Goal: Task Accomplishment & Management: Use online tool/utility

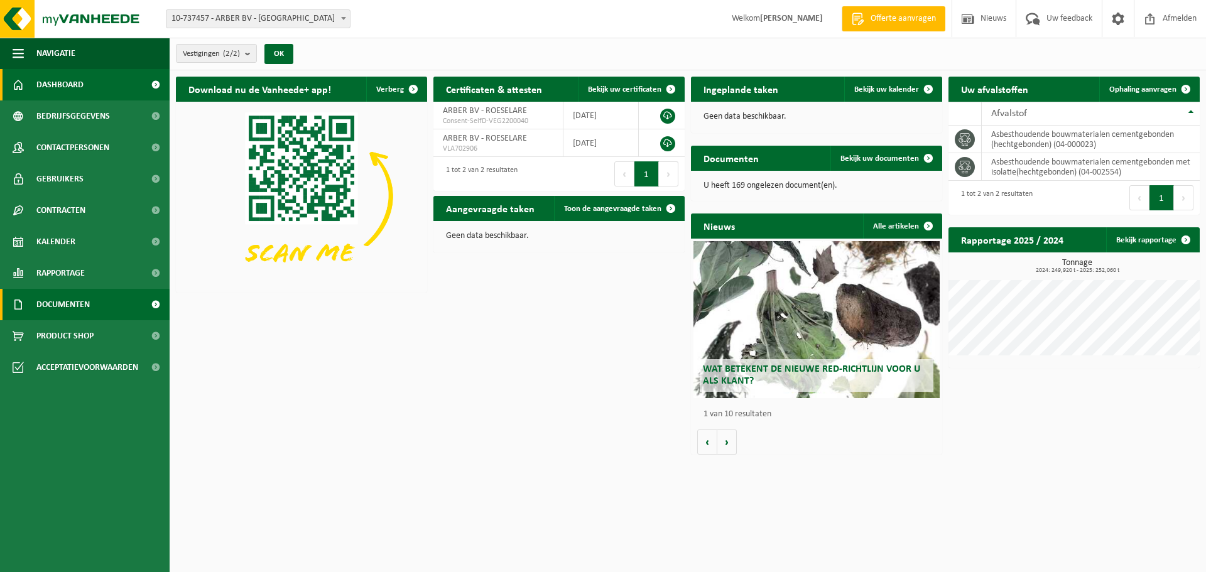
click at [68, 300] on span "Documenten" at bounding box center [62, 304] width 53 height 31
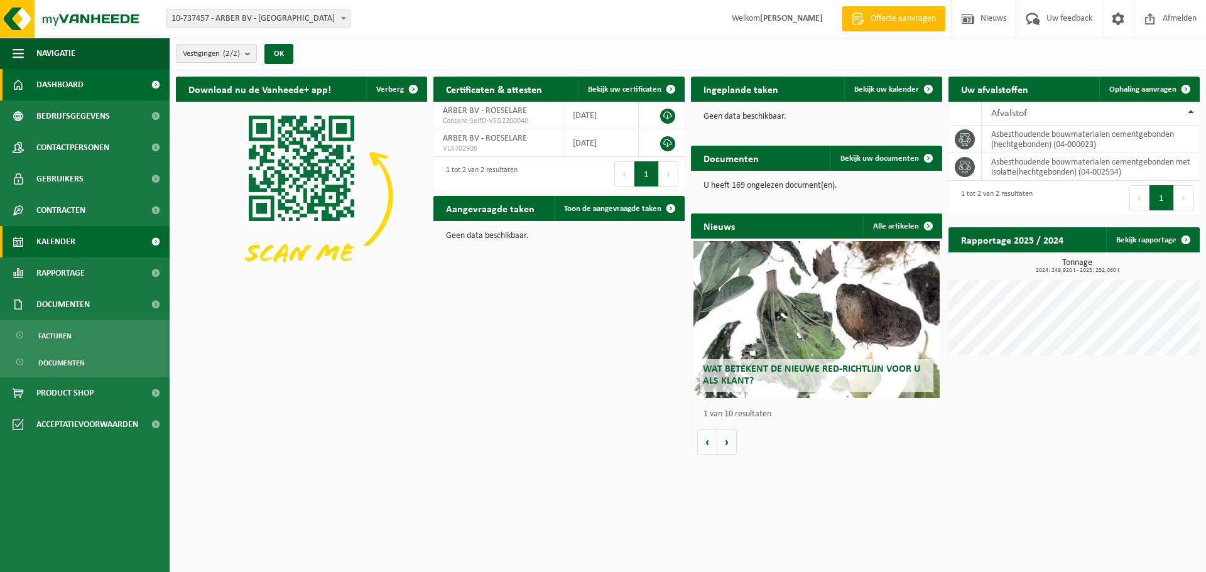
click at [67, 236] on span "Kalender" at bounding box center [55, 241] width 39 height 31
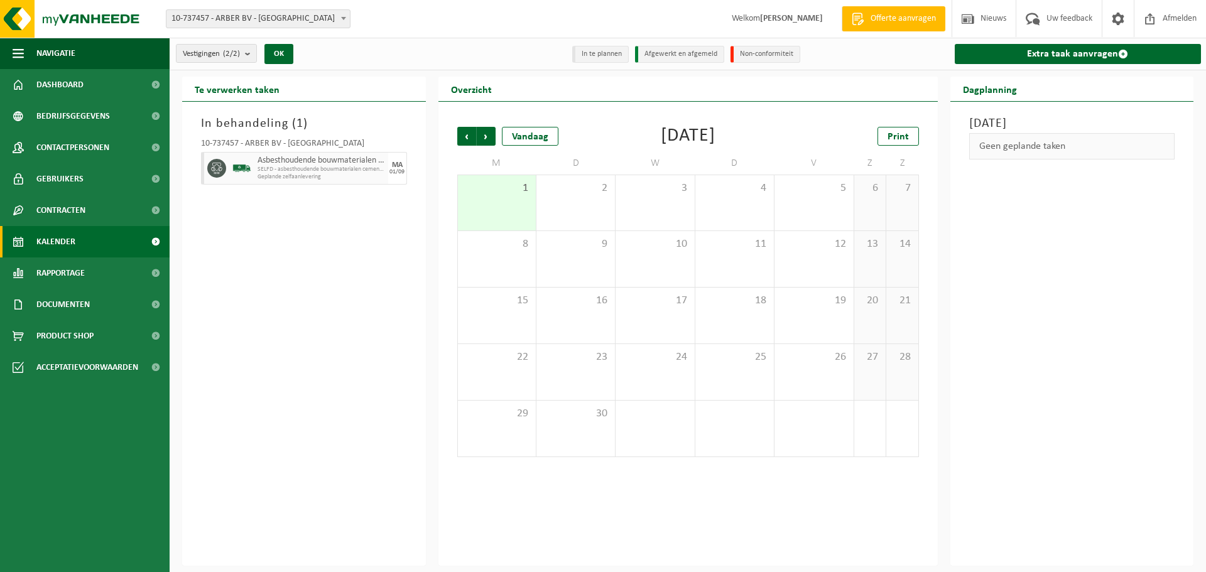
click at [484, 192] on span "1" at bounding box center [496, 188] width 65 height 14
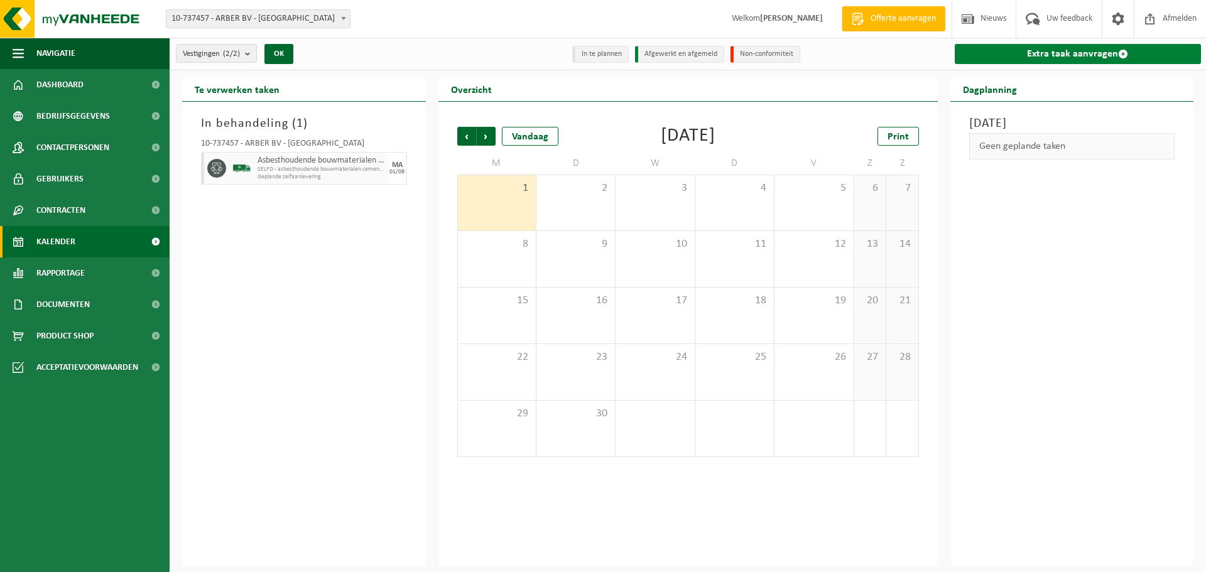
click at [1066, 53] on link "Extra taak aanvragen" at bounding box center [1078, 54] width 247 height 20
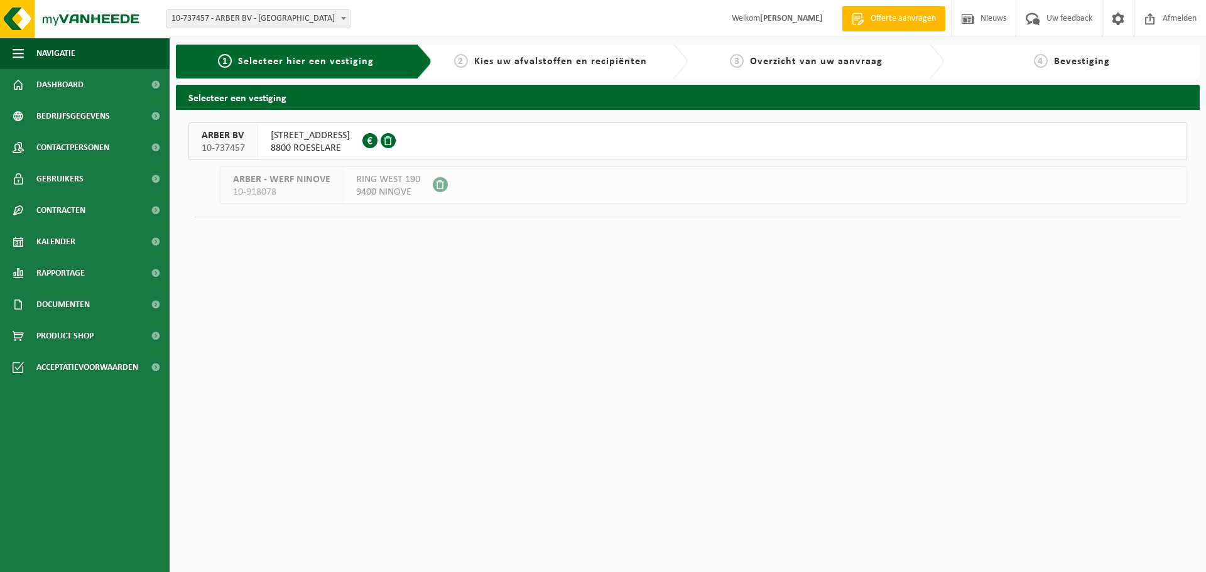
click at [475, 131] on button "ARBER BV 10-737457 PRINS BOUDEWIJNSTRAAT 17 8800 ROESELARE 0505.814.121" at bounding box center [687, 141] width 999 height 38
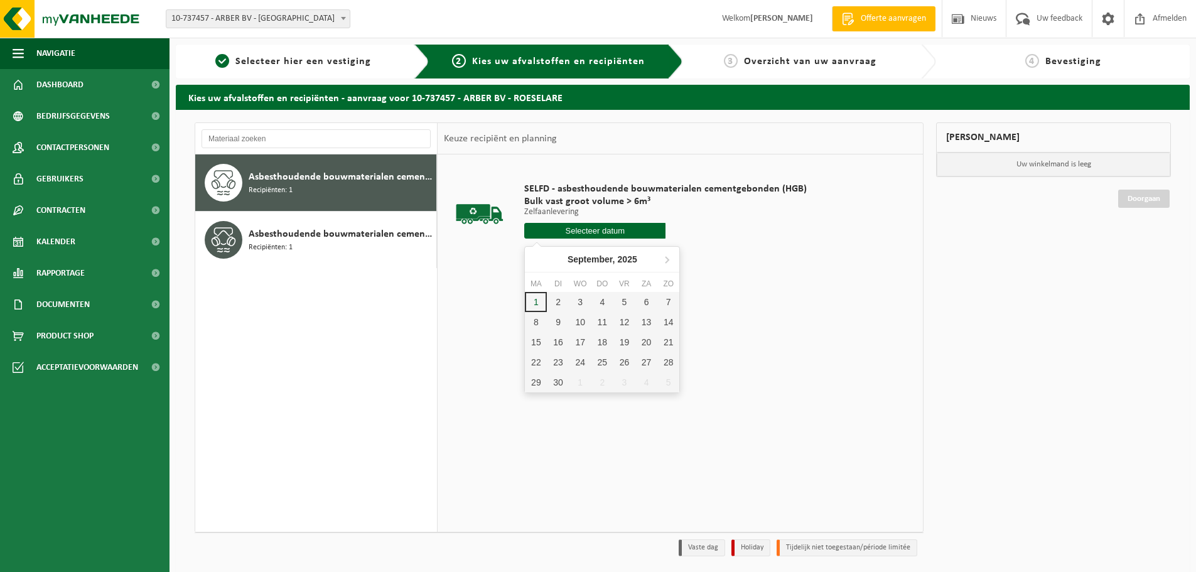
click at [602, 228] on input "text" at bounding box center [594, 231] width 141 height 16
click at [533, 300] on div "1" at bounding box center [536, 302] width 22 height 20
type input "Van 2025-09-01"
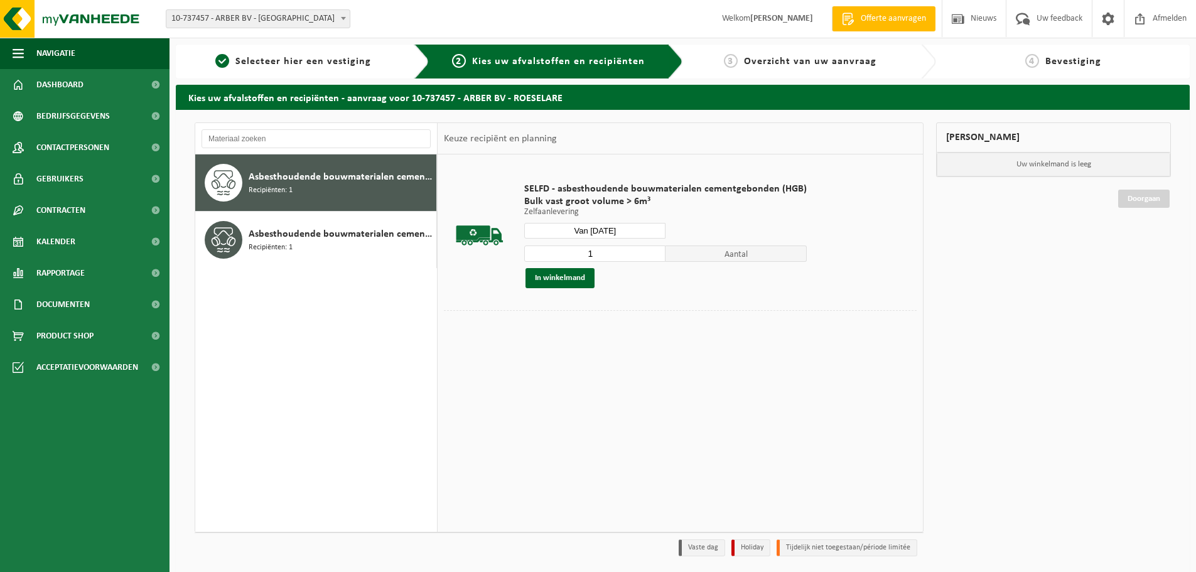
click at [605, 254] on input "1" at bounding box center [594, 254] width 141 height 16
type input "2"
click at [653, 252] on input "2" at bounding box center [594, 254] width 141 height 16
click at [565, 280] on button "In winkelmand" at bounding box center [560, 278] width 69 height 20
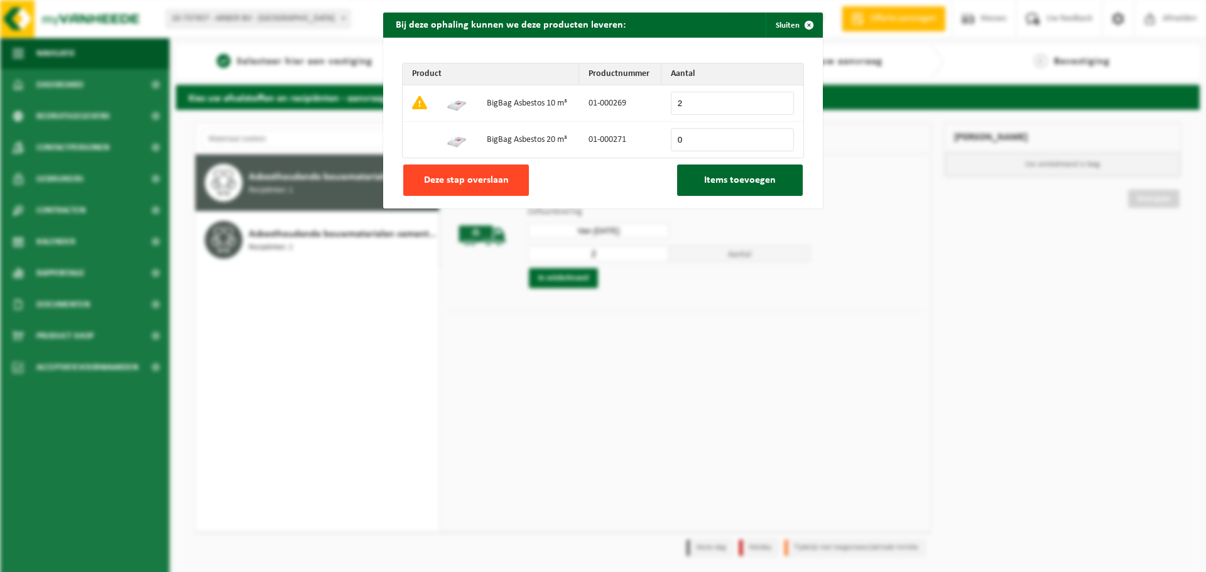
click at [474, 178] on span "Deze stap overslaan" at bounding box center [466, 180] width 85 height 10
type input "0"
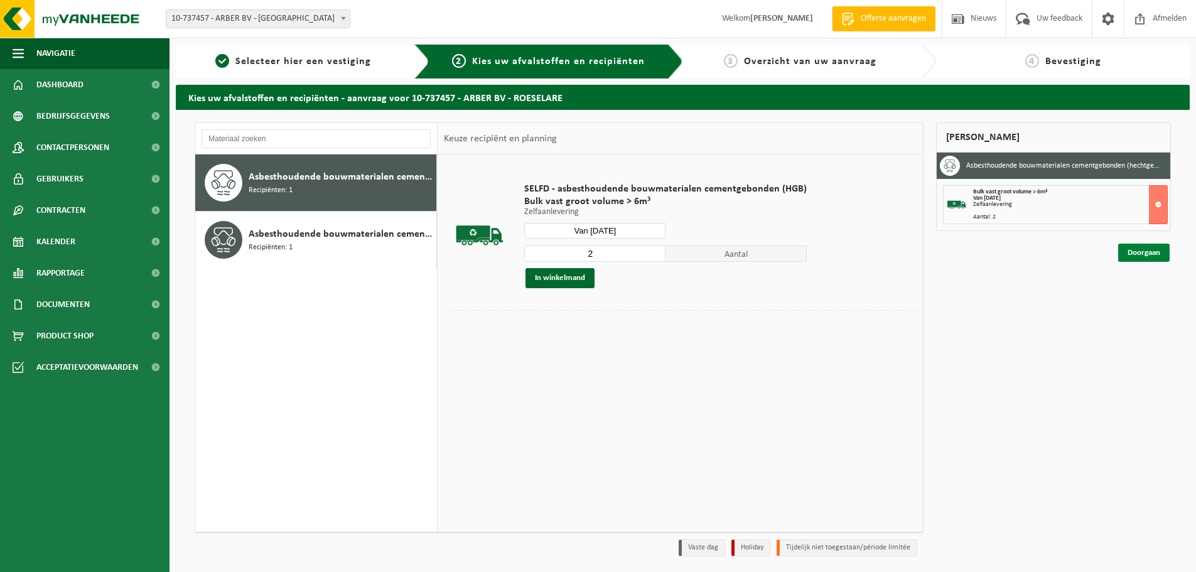
click at [1145, 252] on link "Doorgaan" at bounding box center [1144, 253] width 51 height 18
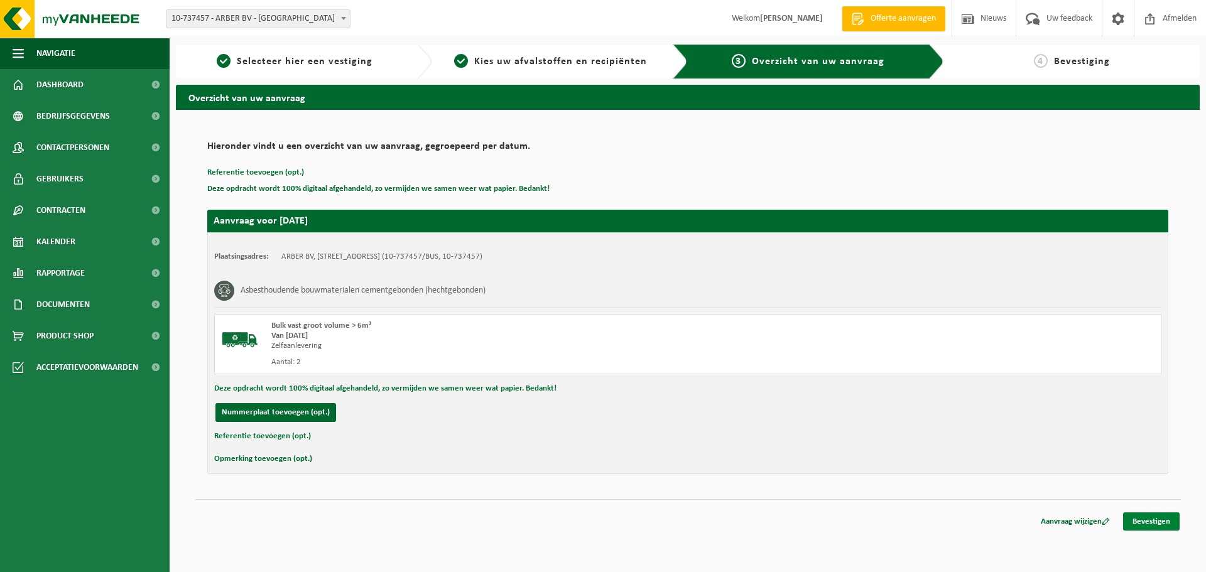
click at [1161, 528] on link "Bevestigen" at bounding box center [1151, 521] width 57 height 18
